Goal: Answer question/provide support

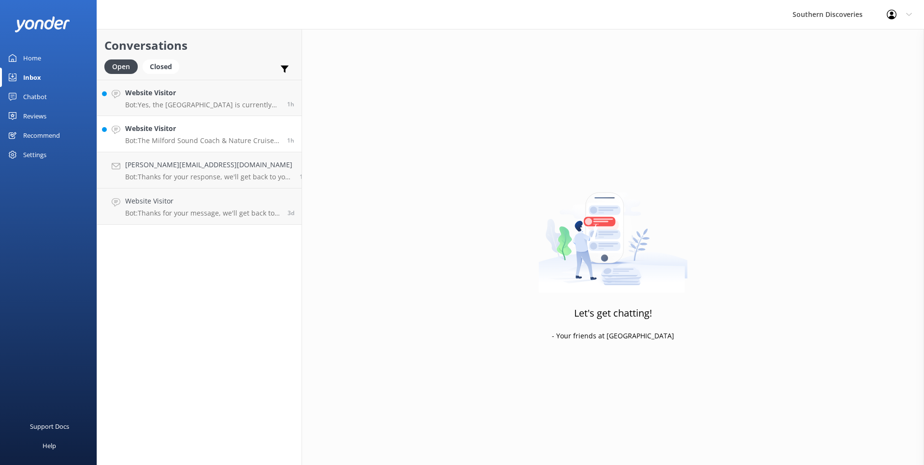
click at [201, 132] on h4 "Website Visitor" at bounding box center [202, 128] width 155 height 11
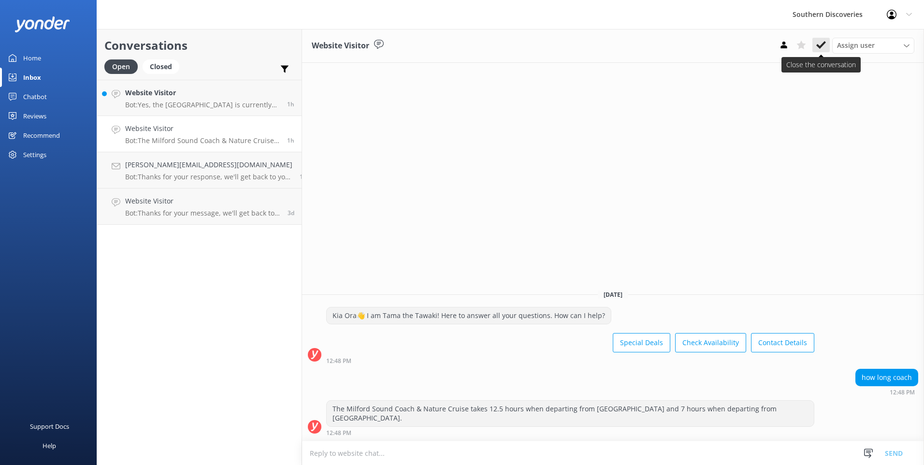
click at [823, 46] on icon at bounding box center [821, 45] width 10 height 10
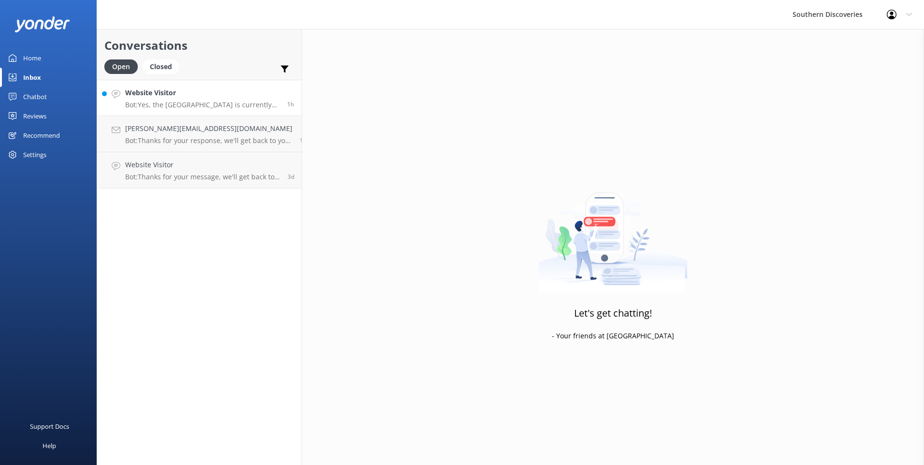
click at [225, 109] on link "Website Visitor Bot: Yes, the [GEOGRAPHIC_DATA] is currently closed due to dama…" at bounding box center [199, 98] width 204 height 36
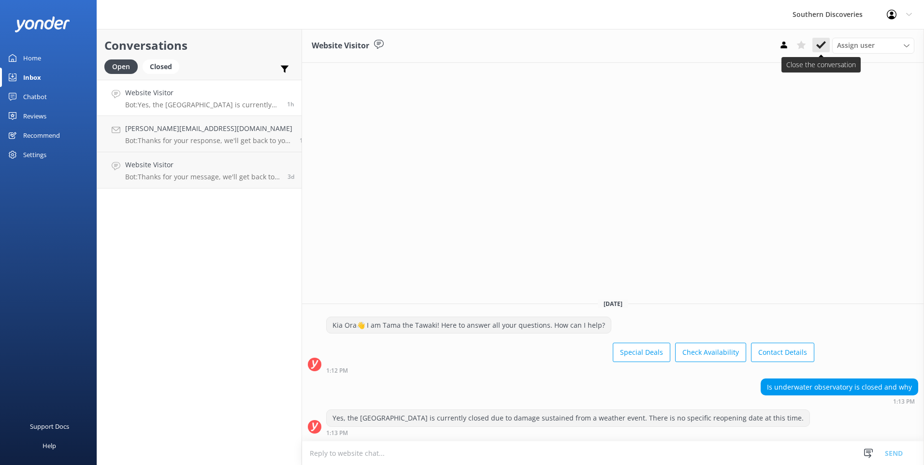
click at [822, 40] on button at bounding box center [820, 45] width 17 height 14
